Goal: Task Accomplishment & Management: Manage account settings

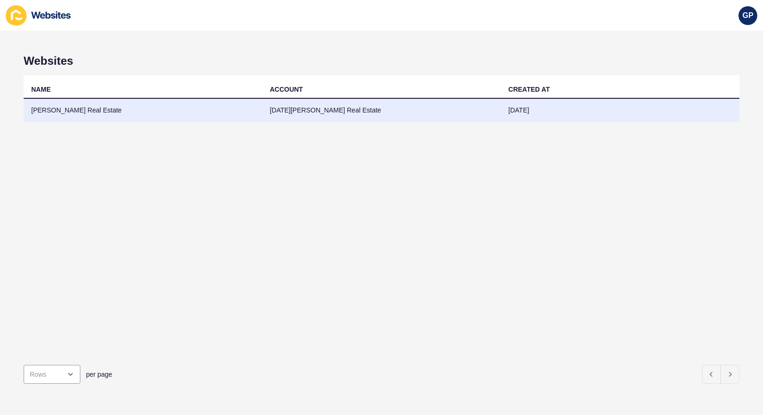
click at [72, 113] on td "[PERSON_NAME] Real Estate" at bounding box center [143, 110] width 239 height 23
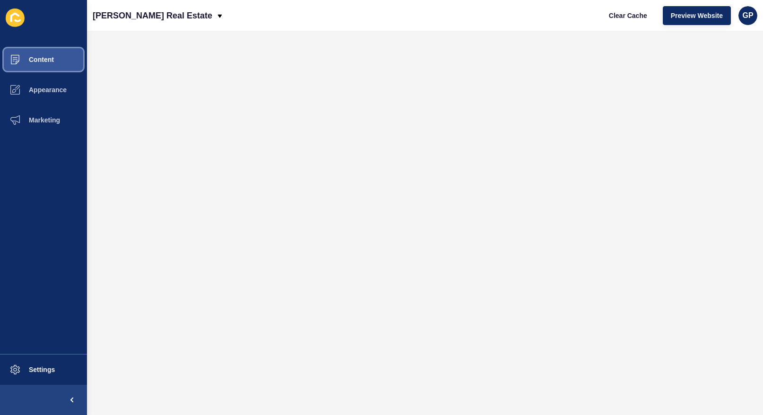
click at [52, 67] on button "Content" at bounding box center [43, 59] width 87 height 30
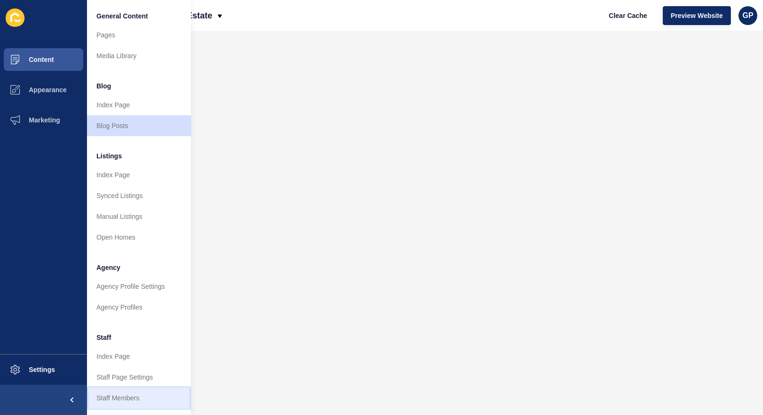
click at [142, 392] on link "Staff Members" at bounding box center [139, 398] width 104 height 21
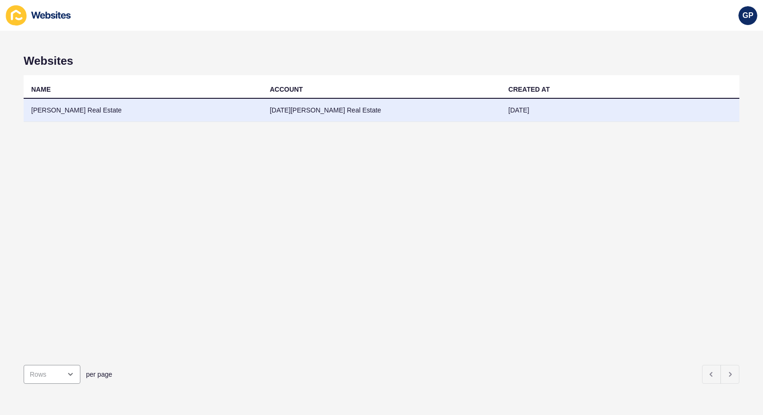
click at [55, 114] on td "[PERSON_NAME] Real Estate" at bounding box center [143, 110] width 239 height 23
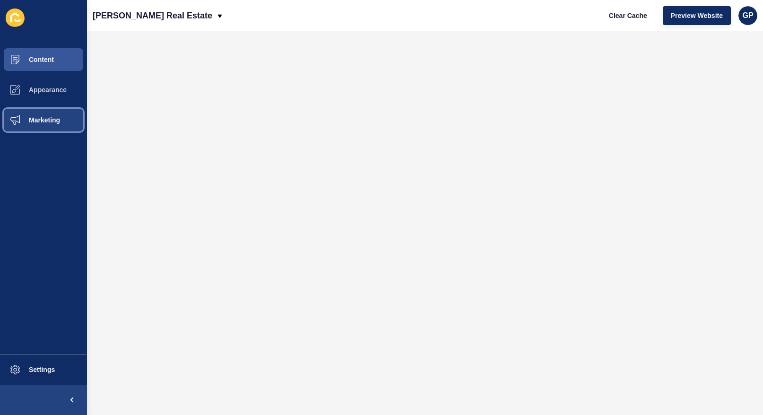
click at [40, 119] on span "Marketing" at bounding box center [29, 120] width 61 height 8
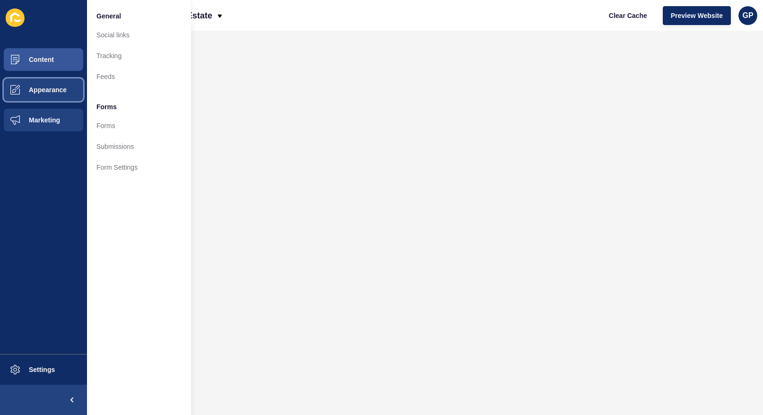
click at [45, 91] on span "Appearance" at bounding box center [33, 90] width 68 height 8
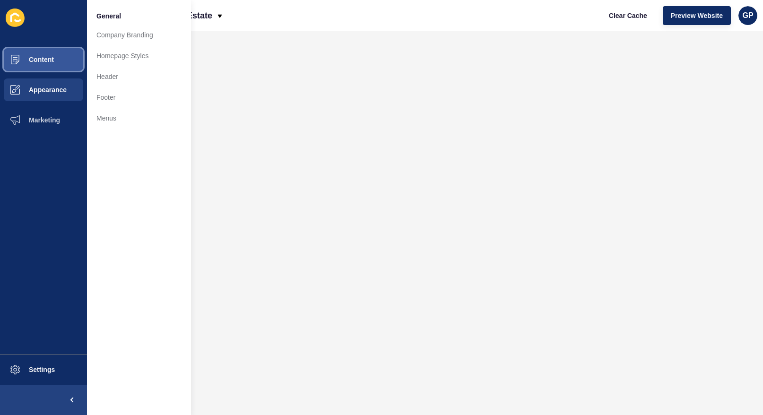
click at [48, 64] on button "Content" at bounding box center [43, 59] width 87 height 30
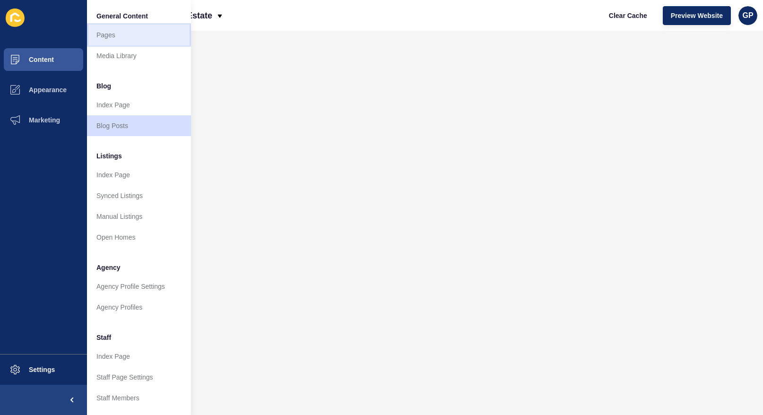
click at [117, 36] on link "Pages" at bounding box center [139, 35] width 104 height 21
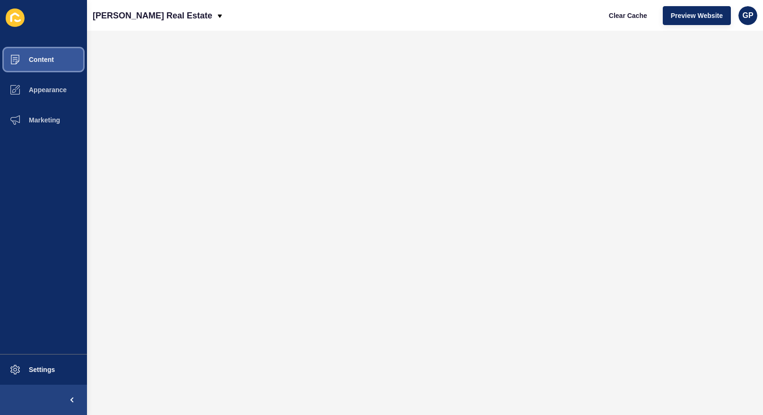
click at [47, 52] on button "Content" at bounding box center [43, 59] width 87 height 30
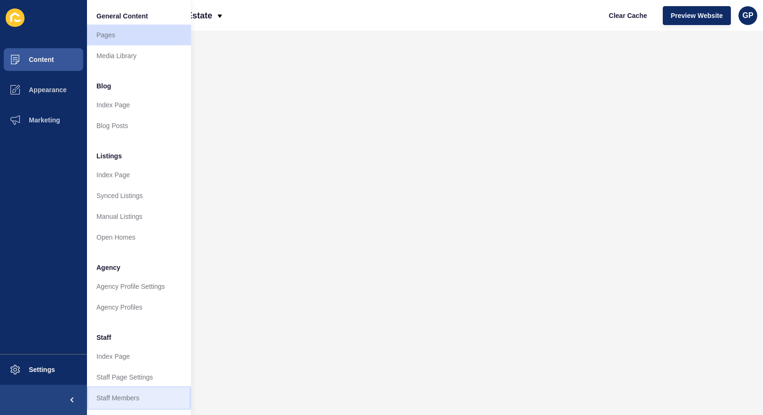
click at [115, 394] on link "Staff Members" at bounding box center [139, 398] width 104 height 21
